Goal: Task Accomplishment & Management: Manage account settings

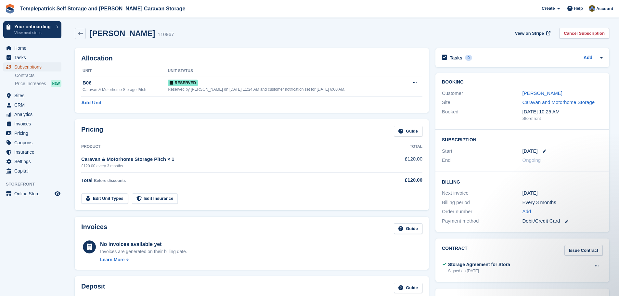
click at [42, 68] on span "Subscriptions" at bounding box center [33, 66] width 39 height 9
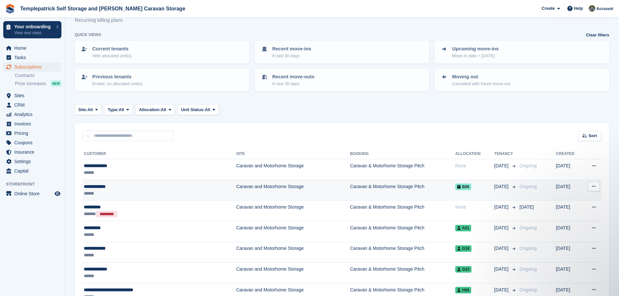
scroll to position [33, 0]
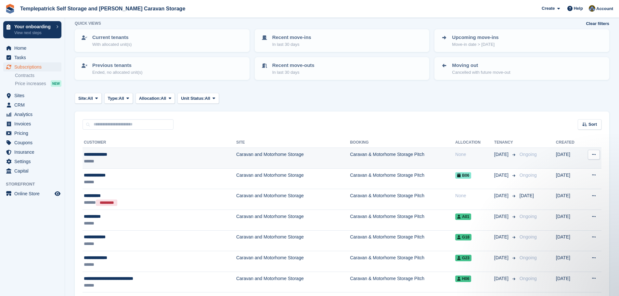
click at [455, 154] on div "None" at bounding box center [474, 154] width 39 height 7
click at [455, 157] on span "E17" at bounding box center [463, 155] width 16 height 7
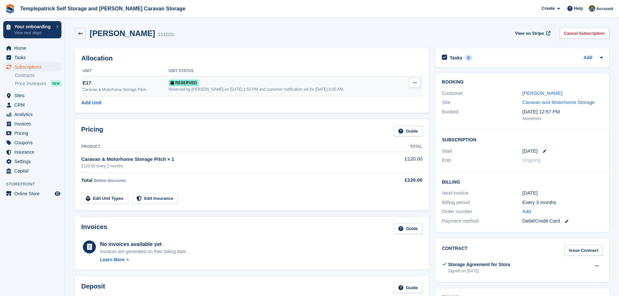
click at [416, 80] on button at bounding box center [415, 83] width 12 height 10
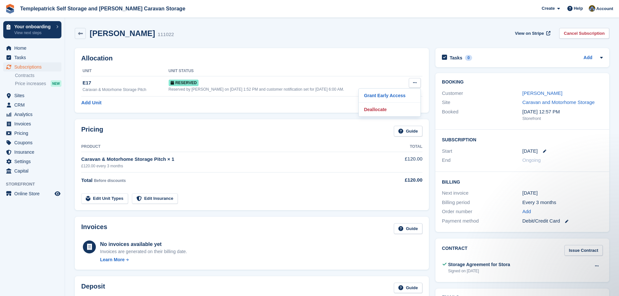
click at [403, 33] on div "Peter Morrison 111022 View on Stripe Cancel Subscription" at bounding box center [342, 33] width 535 height 11
click at [37, 86] on span "Price increases" at bounding box center [30, 84] width 31 height 6
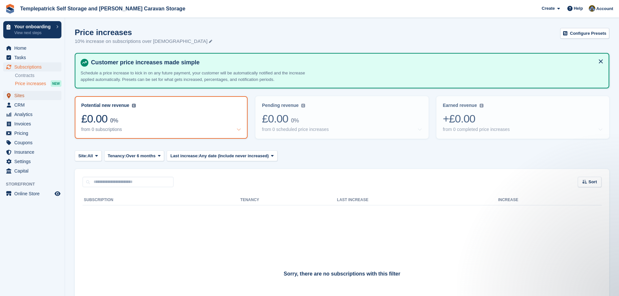
click at [33, 96] on span "Sites" at bounding box center [33, 95] width 39 height 9
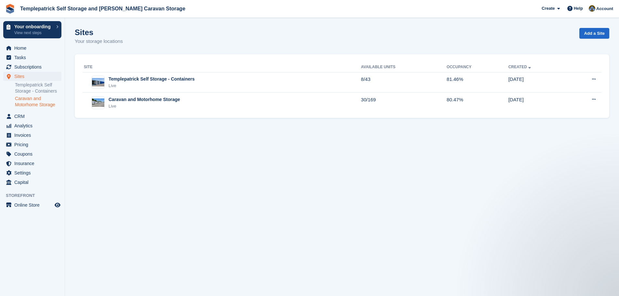
click at [33, 102] on link "Caravan and Motorhome Storage" at bounding box center [38, 102] width 46 height 12
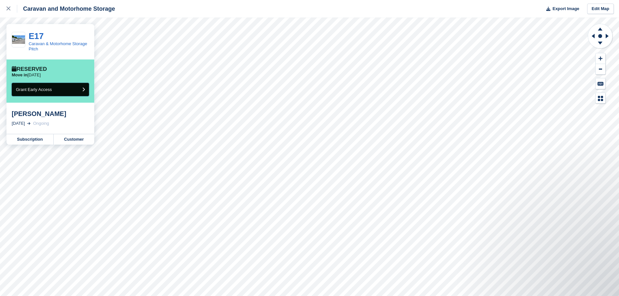
click at [62, 90] on button "Grant Early Access" at bounding box center [50, 89] width 77 height 13
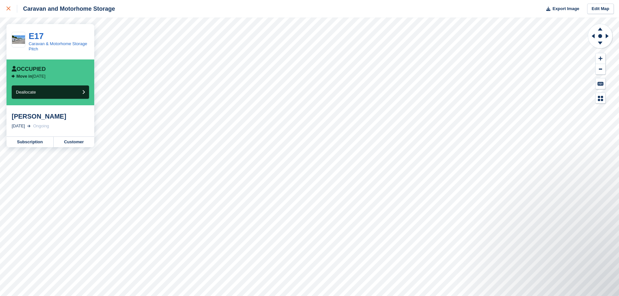
click at [8, 8] on icon at bounding box center [9, 9] width 4 height 4
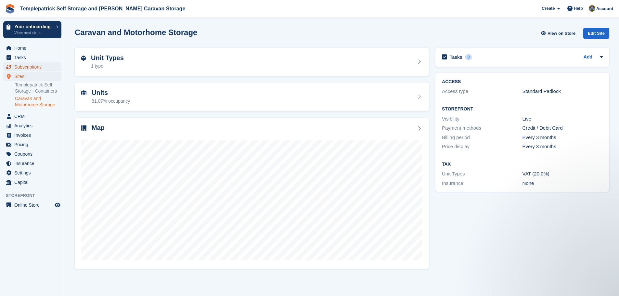
click at [45, 67] on span "Subscriptions" at bounding box center [33, 66] width 39 height 9
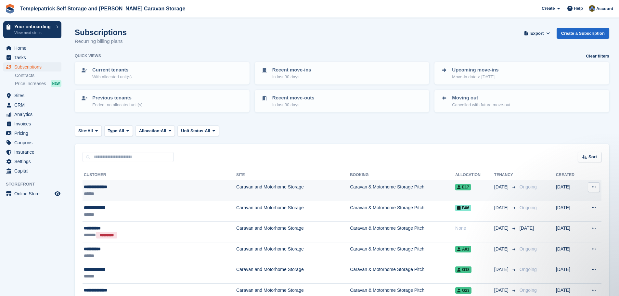
click at [236, 187] on td "Caravan and Motorhome Storage" at bounding box center [293, 190] width 114 height 21
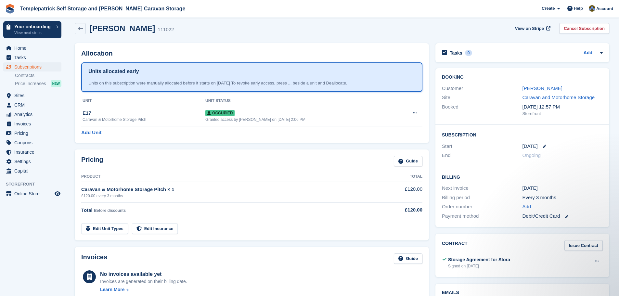
scroll to position [1, 0]
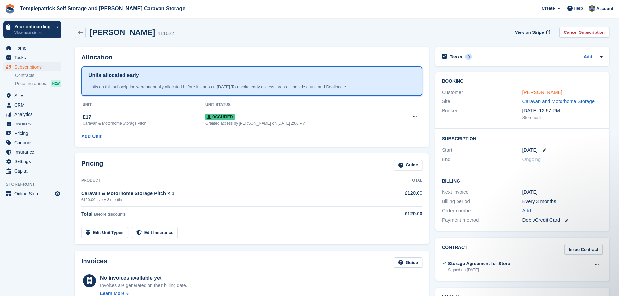
click at [550, 94] on link "Peter Morrison" at bounding box center [543, 92] width 40 height 6
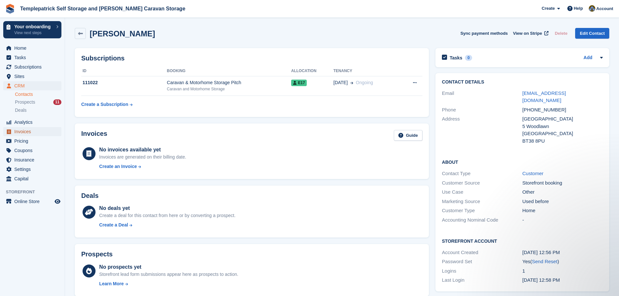
click at [27, 132] on span "Invoices" at bounding box center [33, 131] width 39 height 9
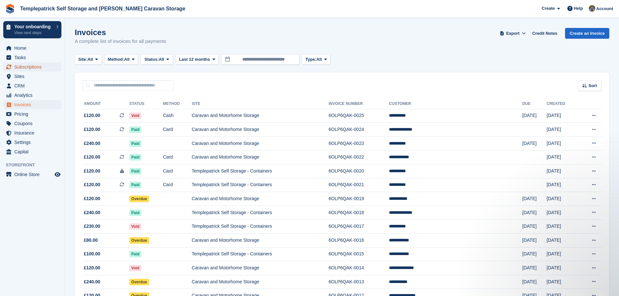
click at [27, 67] on span "Subscriptions" at bounding box center [33, 66] width 39 height 9
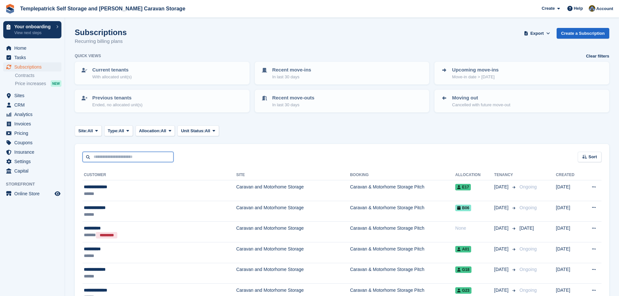
click at [133, 156] on input "text" at bounding box center [128, 157] width 91 height 11
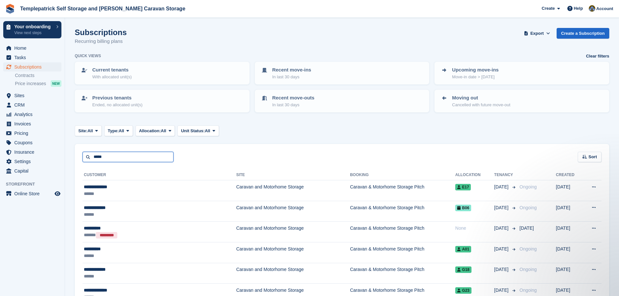
type input "*****"
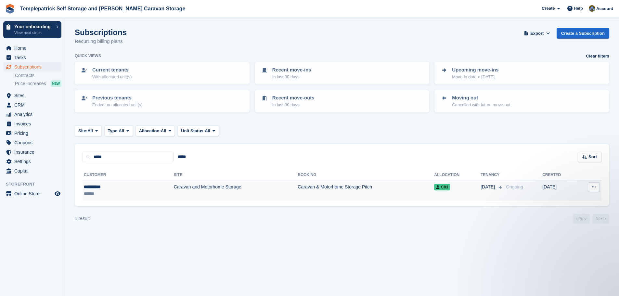
click at [97, 188] on div "**********" at bounding box center [108, 187] width 48 height 7
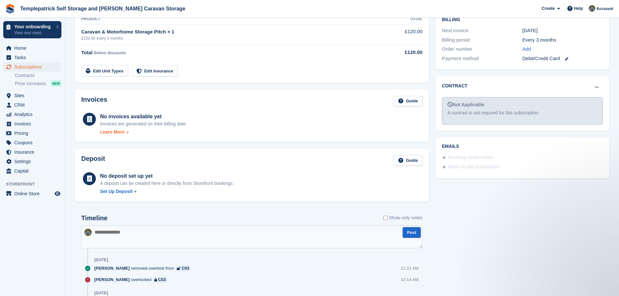
click at [119, 133] on div "Learn More" at bounding box center [112, 132] width 24 height 7
click at [35, 74] on link "Contracts" at bounding box center [38, 76] width 46 height 6
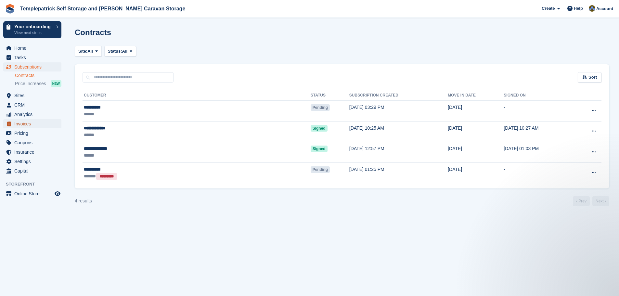
click at [22, 126] on span "Invoices" at bounding box center [33, 123] width 39 height 9
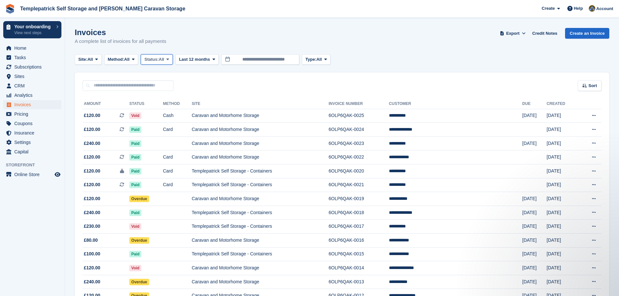
click at [157, 61] on span "Status:" at bounding box center [151, 59] width 14 height 7
click at [157, 85] on link "Paid" at bounding box center [172, 87] width 57 height 12
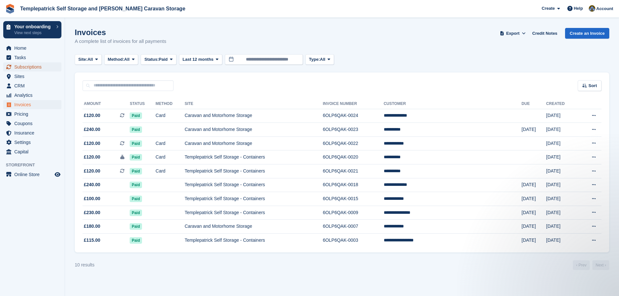
click at [35, 67] on span "Subscriptions" at bounding box center [33, 66] width 39 height 9
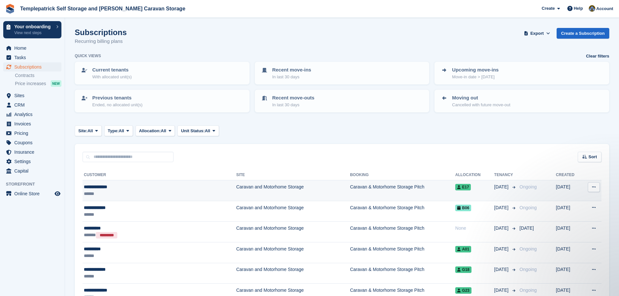
click at [98, 186] on div "**********" at bounding box center [137, 187] width 107 height 7
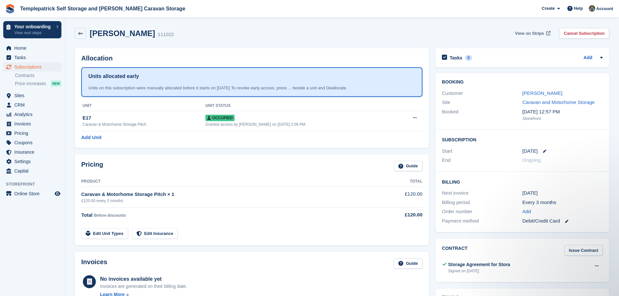
click at [543, 34] on span "View on Stripe" at bounding box center [529, 33] width 29 height 7
drag, startPoint x: 29, startPoint y: 123, endPoint x: 33, endPoint y: 123, distance: 3.6
click at [29, 123] on span "Invoices" at bounding box center [33, 123] width 39 height 9
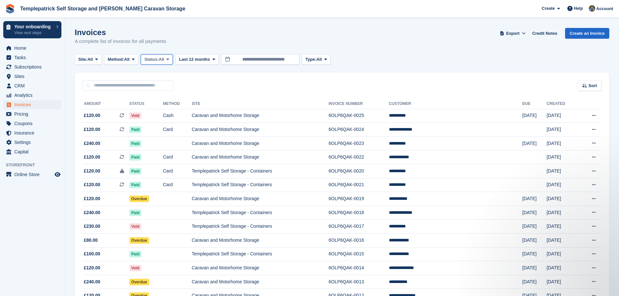
click at [157, 62] on span "Status:" at bounding box center [151, 59] width 14 height 7
click at [158, 88] on link "Paid" at bounding box center [172, 87] width 57 height 12
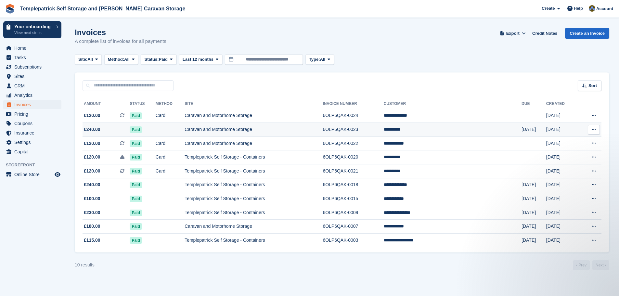
click at [444, 130] on td "**********" at bounding box center [453, 130] width 138 height 14
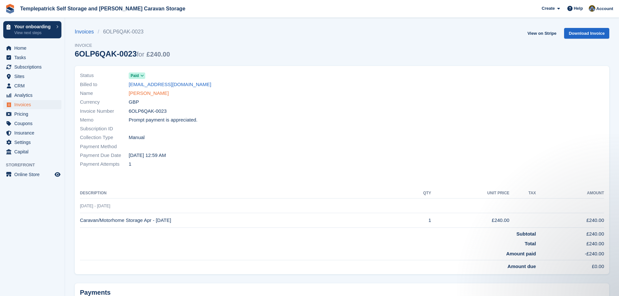
click at [148, 96] on link "Paul Walsh" at bounding box center [149, 93] width 40 height 7
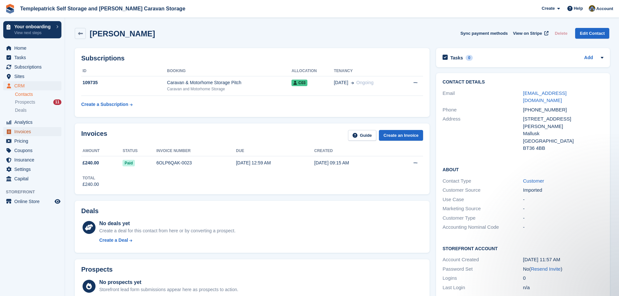
click at [42, 132] on span "Invoices" at bounding box center [33, 131] width 39 height 9
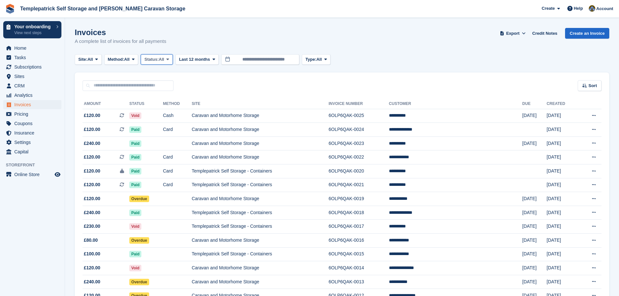
click at [159, 60] on span "Status:" at bounding box center [151, 59] width 14 height 7
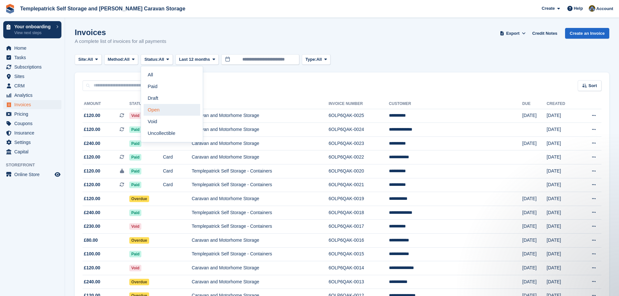
click at [160, 110] on link "Open" at bounding box center [172, 110] width 57 height 12
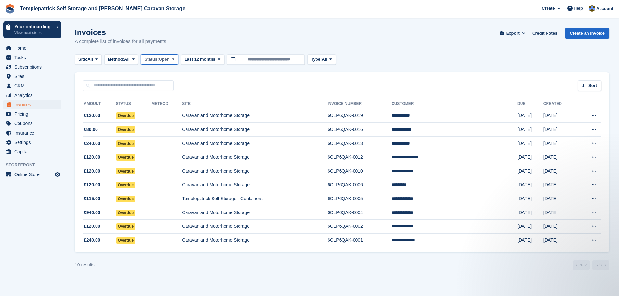
click at [156, 63] on button "Status: Open" at bounding box center [159, 59] width 37 height 11
click at [25, 107] on span "Invoices" at bounding box center [33, 104] width 39 height 9
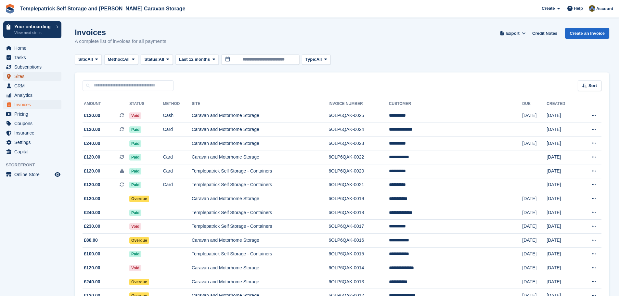
click at [42, 79] on span "Sites" at bounding box center [33, 76] width 39 height 9
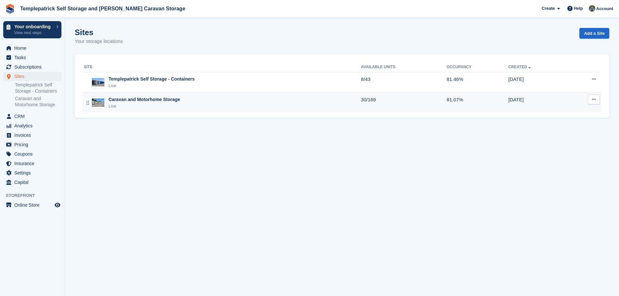
click at [122, 100] on div "Caravan and Motorhome Storage" at bounding box center [145, 99] width 72 height 7
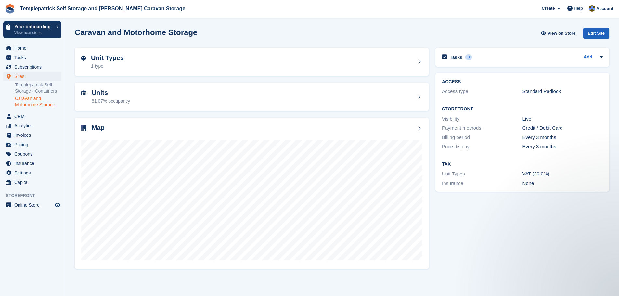
click at [598, 31] on div "Edit Site" at bounding box center [597, 33] width 26 height 11
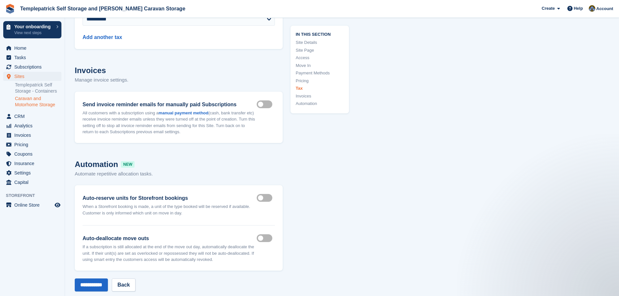
scroll to position [2601, 0]
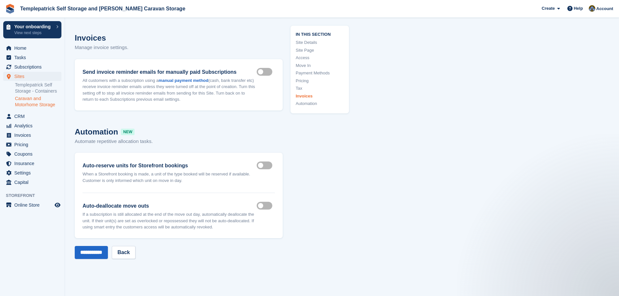
click at [270, 166] on label "Auto reserve on storefront" at bounding box center [266, 165] width 18 height 1
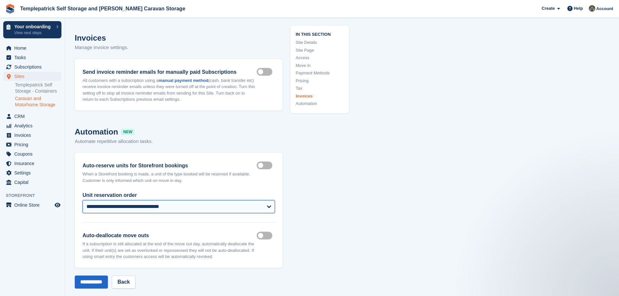
click at [202, 213] on select "**********" at bounding box center [179, 206] width 192 height 13
click at [83, 205] on select "**********" at bounding box center [179, 206] width 192 height 13
click at [221, 212] on select "**********" at bounding box center [179, 206] width 192 height 13
select select "****"
click at [83, 205] on select "**********" at bounding box center [179, 206] width 192 height 13
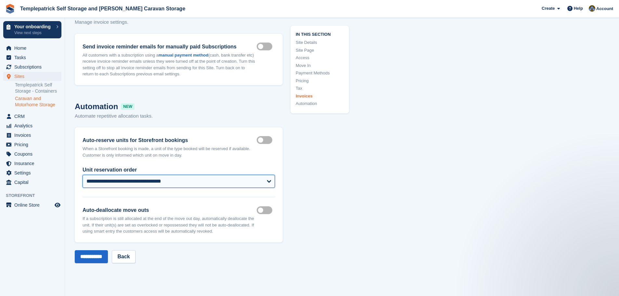
scroll to position [2666, 0]
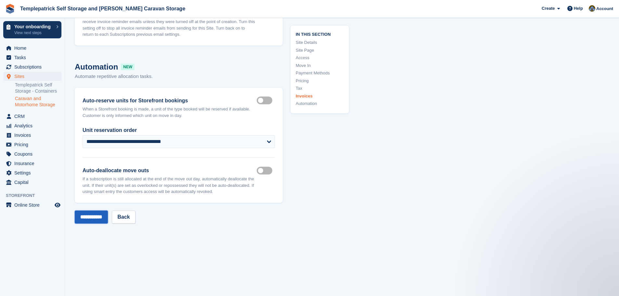
click at [87, 218] on input "**********" at bounding box center [91, 217] width 33 height 13
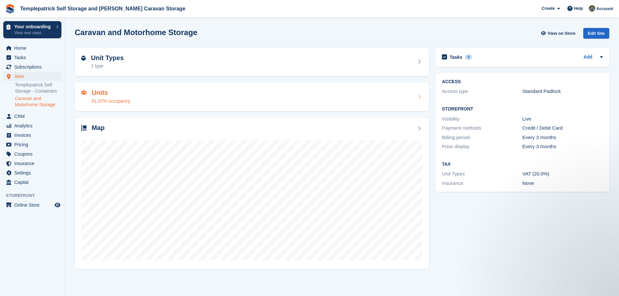
click at [421, 98] on icon at bounding box center [419, 96] width 7 height 5
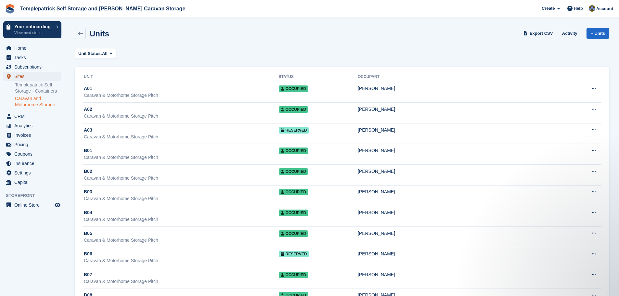
click at [31, 78] on span "Sites" at bounding box center [33, 76] width 39 height 9
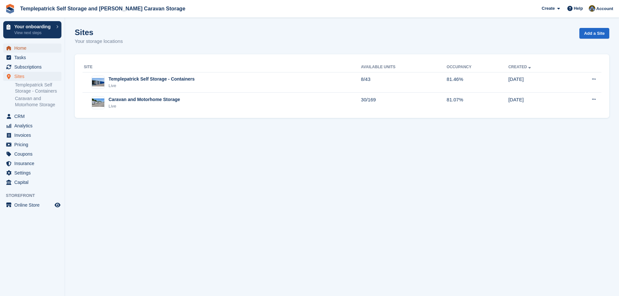
click at [42, 50] on span "Home" at bounding box center [33, 48] width 39 height 9
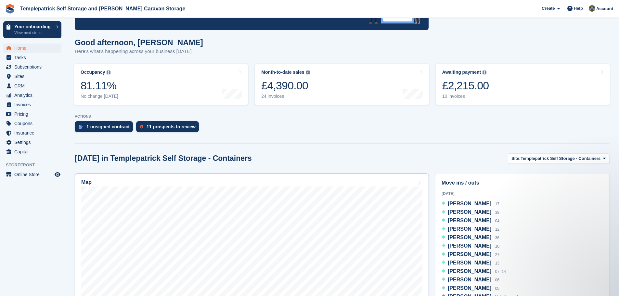
scroll to position [59, 0]
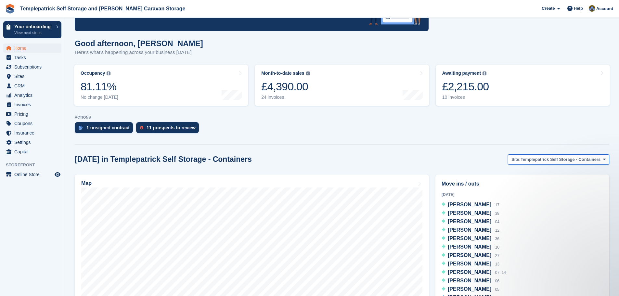
click at [528, 159] on span "Templepatrick Self Storage - Containers" at bounding box center [561, 159] width 80 height 7
click at [358, 164] on div "[DATE] in Templepatrick Self Storage - Containers Site: Templepatrick Self Stor…" at bounding box center [342, 159] width 535 height 11
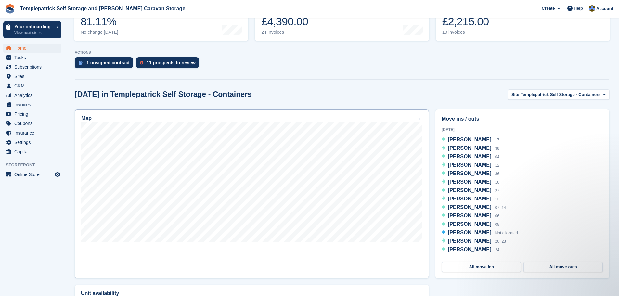
scroll to position [156, 0]
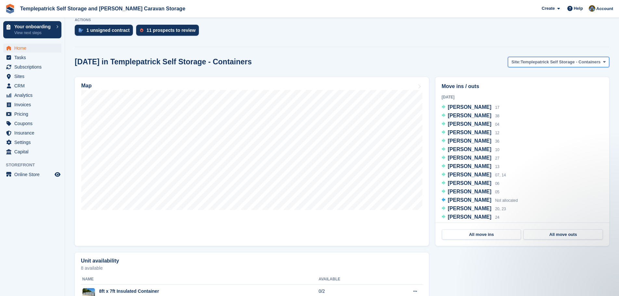
click at [564, 64] on span "Templepatrick Self Storage - Containers" at bounding box center [561, 62] width 80 height 7
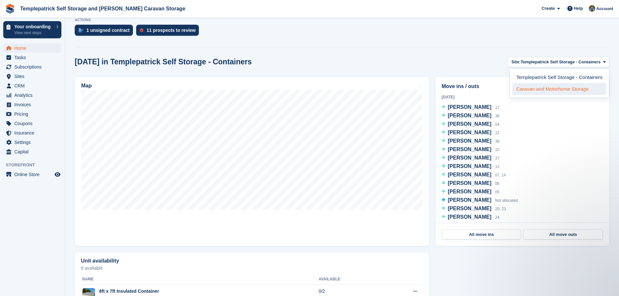
click at [569, 91] on link "Caravan and Motorhome Storage" at bounding box center [560, 89] width 94 height 12
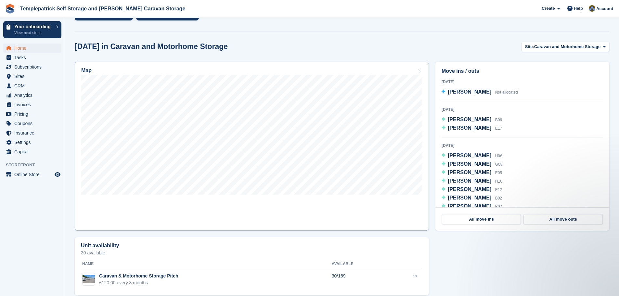
scroll to position [180, 0]
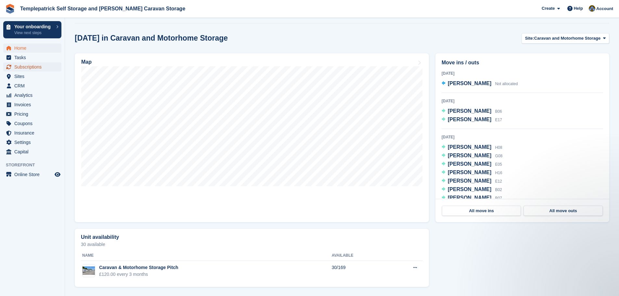
click at [31, 66] on span "Subscriptions" at bounding box center [33, 66] width 39 height 9
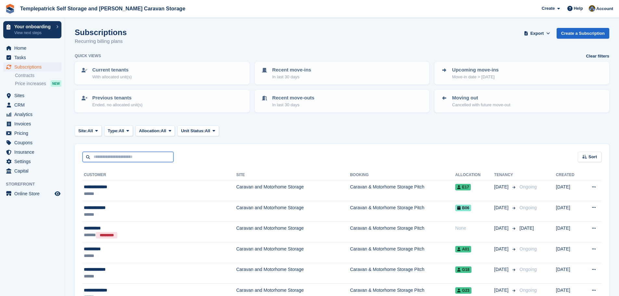
drag, startPoint x: 123, startPoint y: 159, endPoint x: 122, endPoint y: 156, distance: 3.6
click at [123, 159] on input "text" at bounding box center [128, 157] width 91 height 11
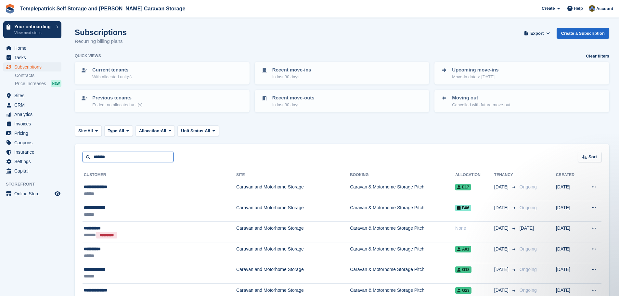
type input "*******"
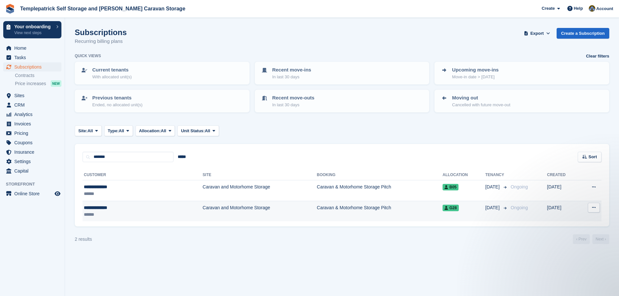
click at [445, 209] on icon at bounding box center [447, 208] width 4 height 4
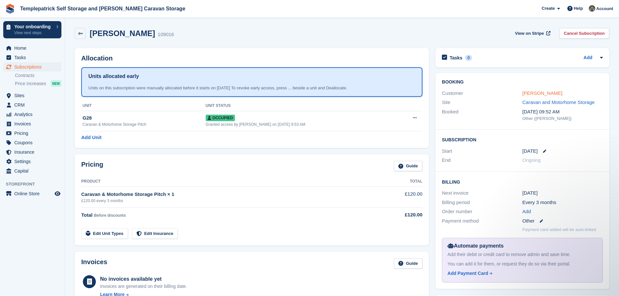
click at [550, 94] on link "[PERSON_NAME]" at bounding box center [543, 93] width 40 height 6
